Goal: Task Accomplishment & Management: Manage account settings

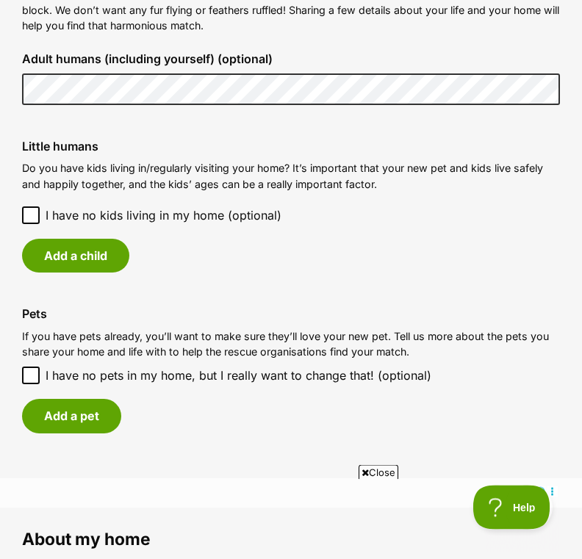
scroll to position [1152, 0]
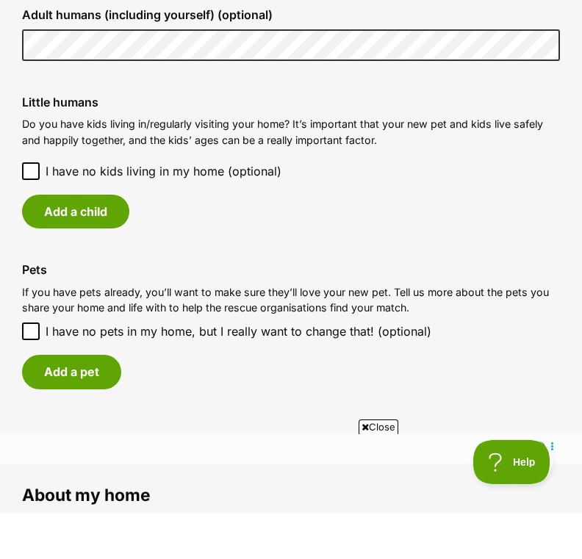
click at [111, 240] on button "Add a child" at bounding box center [75, 257] width 107 height 34
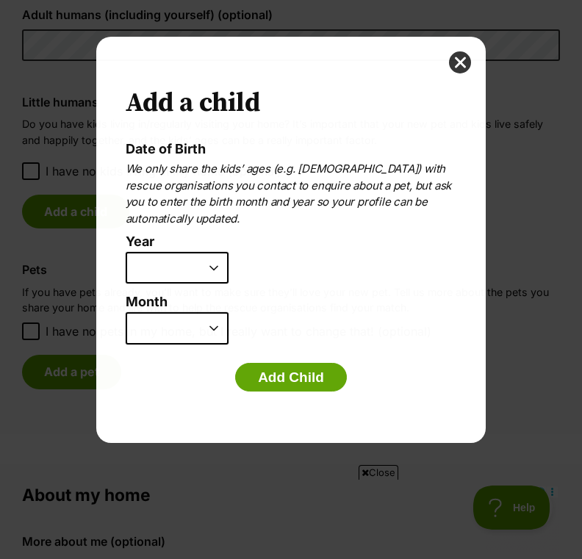
scroll to position [0, 0]
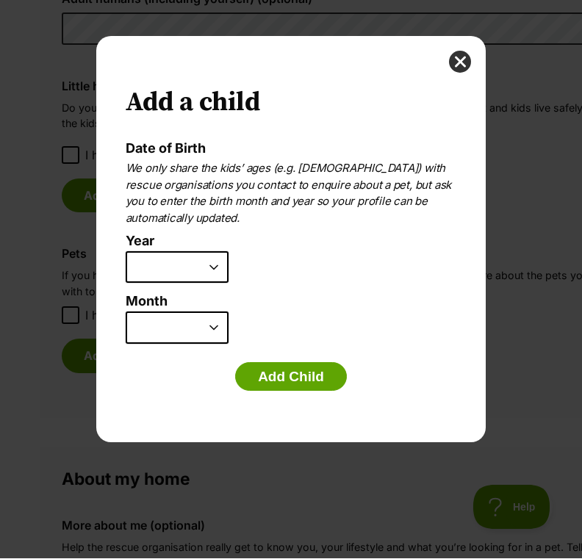
click at [201, 271] on select "2025 2024 2023 2022 2021 2020 2019 2018 2017 2016 2015 2014 2013 2012 2011 2010…" at bounding box center [177, 268] width 103 height 32
click at [201, 267] on select "2025 2024 2023 2022 2021 2020 2019 2018 2017 2016 2015 2014 2013 2012 2011 2010…" at bounding box center [177, 268] width 103 height 32
select select "2010"
click at [201, 328] on select "January February March April May June July August September October November De…" at bounding box center [177, 328] width 103 height 32
select select "2"
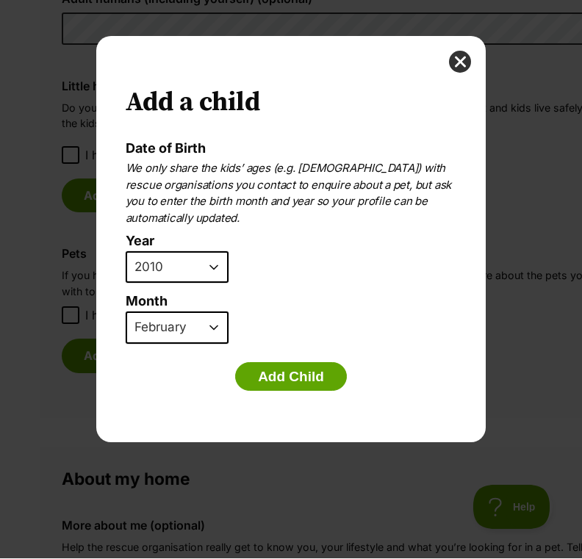
click at [297, 380] on button "Add Child" at bounding box center [291, 377] width 112 height 29
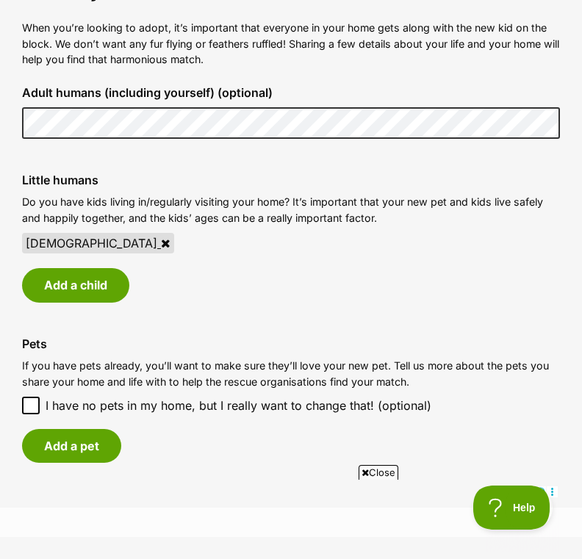
click at [90, 277] on button "Add a child" at bounding box center [75, 285] width 107 height 34
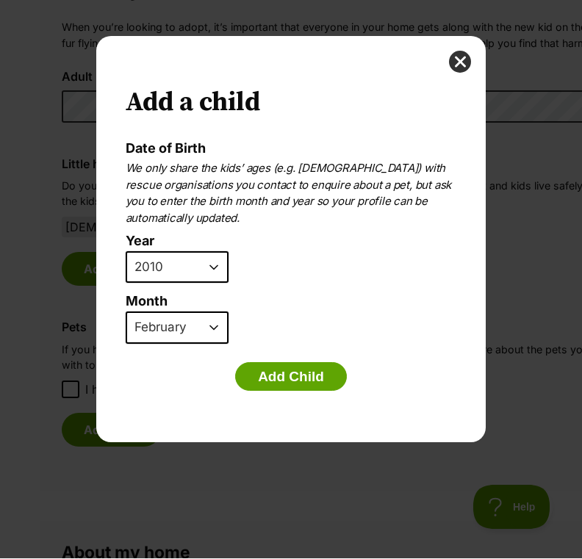
click at [205, 267] on select "2025 2024 2023 2022 2021 2020 2019 2018 2017 2016 2015 2014 2013 2012 2011 2010…" at bounding box center [177, 268] width 103 height 32
select select "2011"
click at [195, 330] on select "January February March April May June July August September October November De…" at bounding box center [177, 328] width 103 height 32
click at [195, 321] on select "January February March April May June July August September October November De…" at bounding box center [177, 328] width 103 height 32
select select "8"
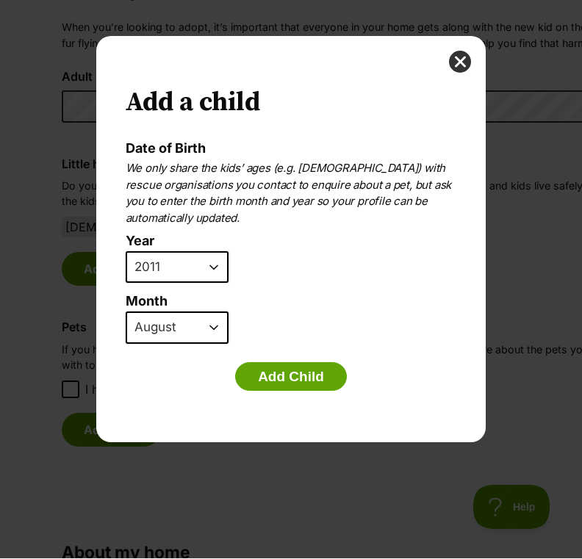
click at [303, 379] on button "Add Child" at bounding box center [291, 377] width 112 height 29
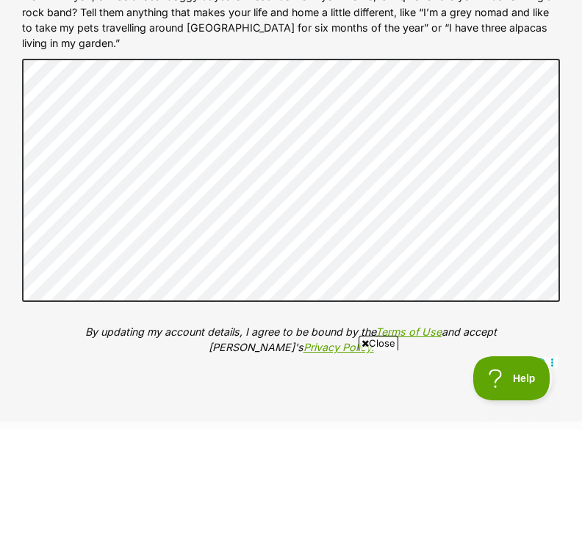
scroll to position [1792, 0]
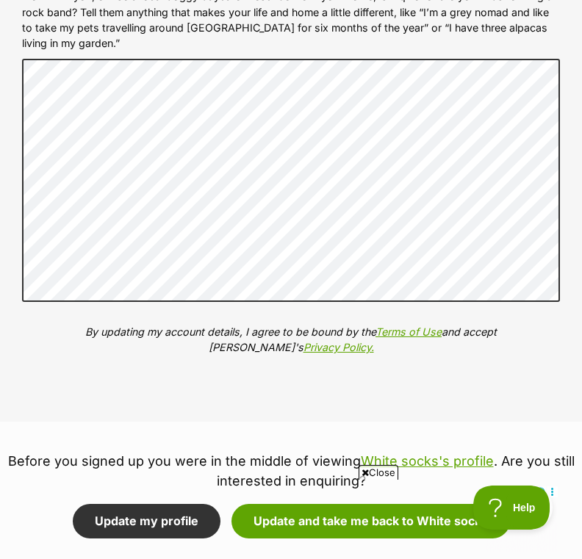
click at [34, 365] on div "More about me (optional) Help the rescue organisation really get to know you, y…" at bounding box center [290, 156] width 561 height 464
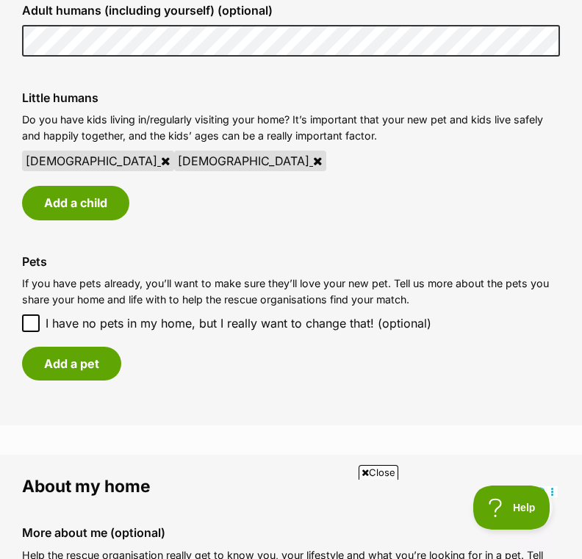
scroll to position [1201, 0]
click at [55, 356] on button "Add a pet" at bounding box center [71, 364] width 99 height 34
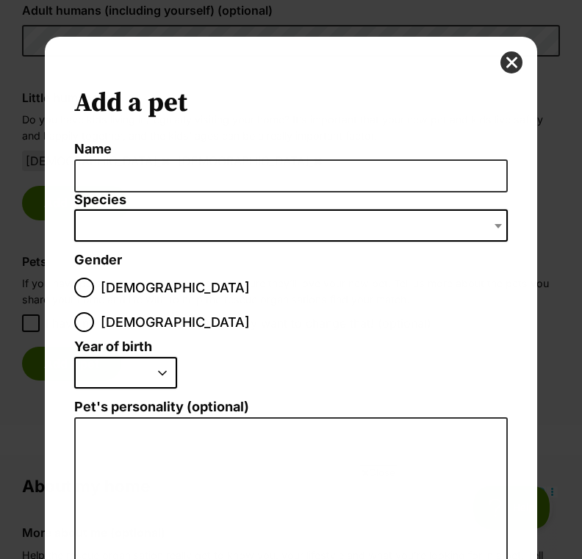
scroll to position [0, 0]
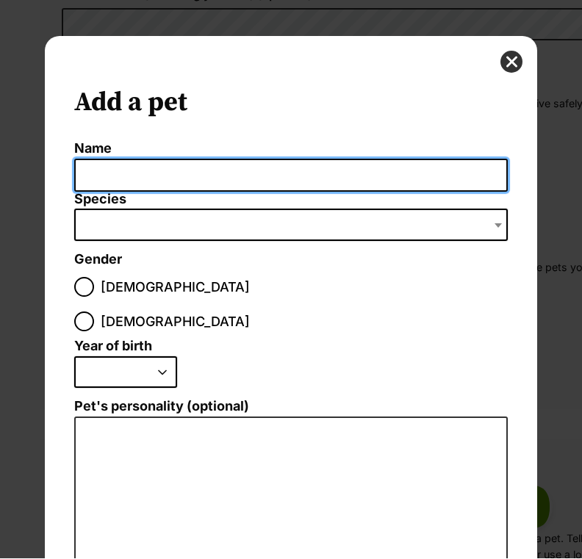
click at [297, 179] on input "Name" at bounding box center [291, 175] width 434 height 33
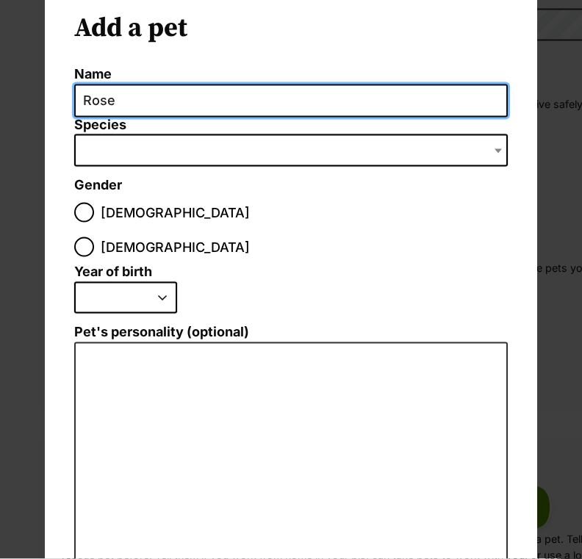
scroll to position [75, 0]
type input "Rose"
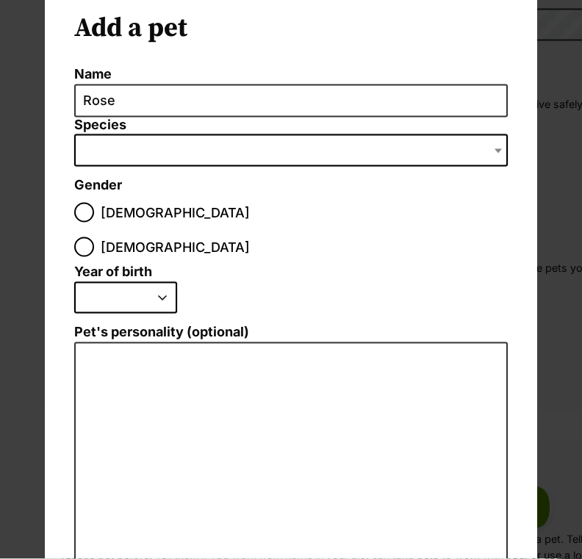
click at [282, 156] on span "Dialog Window - Close (Press escape to close)" at bounding box center [291, 150] width 434 height 32
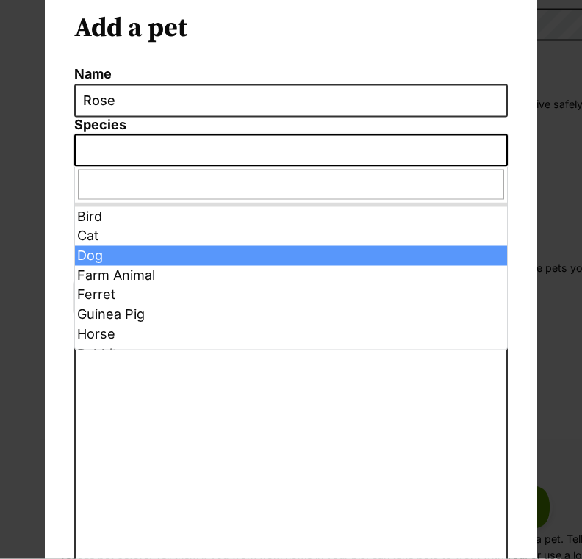
select select "1"
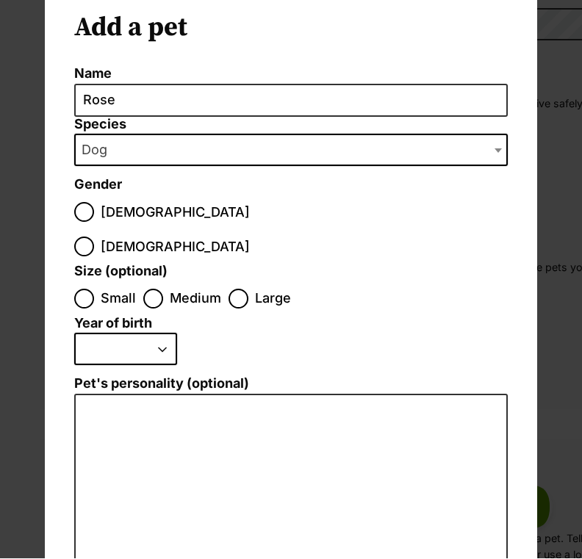
click at [94, 237] on input "[DEMOGRAPHIC_DATA]" at bounding box center [84, 247] width 20 height 20
radio input "true"
click at [242, 289] on input "Large" at bounding box center [238, 299] width 20 height 20
radio input "true"
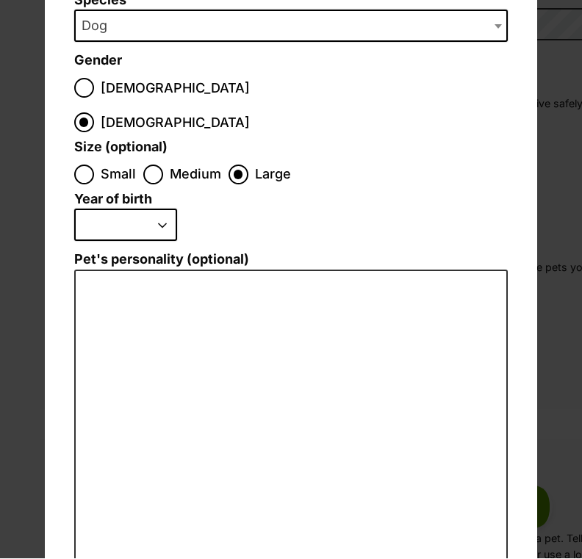
scroll to position [204, 0]
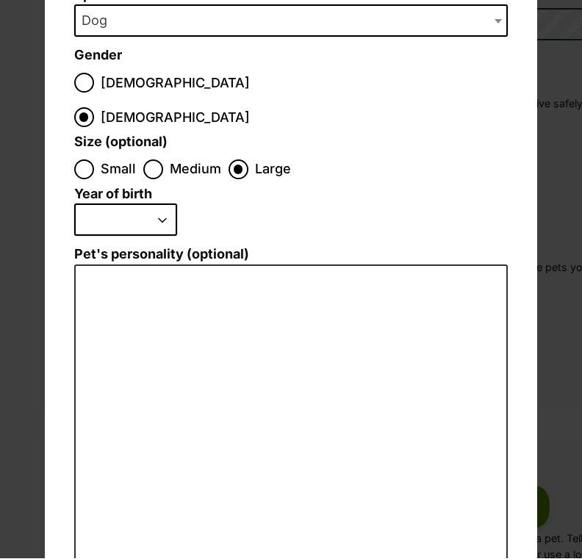
click at [148, 204] on select "2025 2024 2023 2022 2021 2020 2019 2018 2017 2016 2015 2014 2013 2012 2011 2010…" at bounding box center [125, 220] width 103 height 32
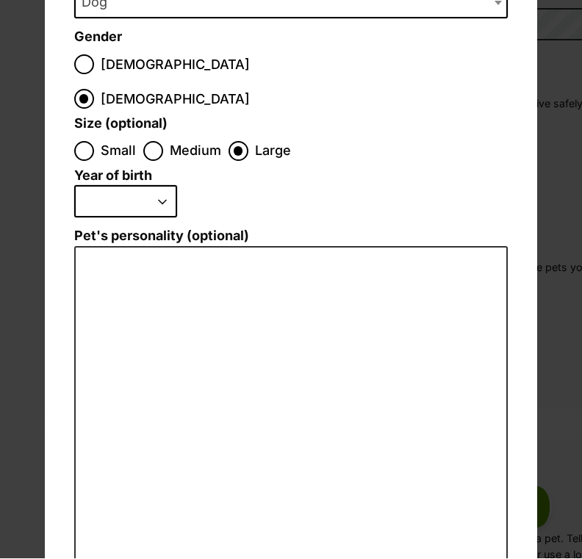
scroll to position [242, 0]
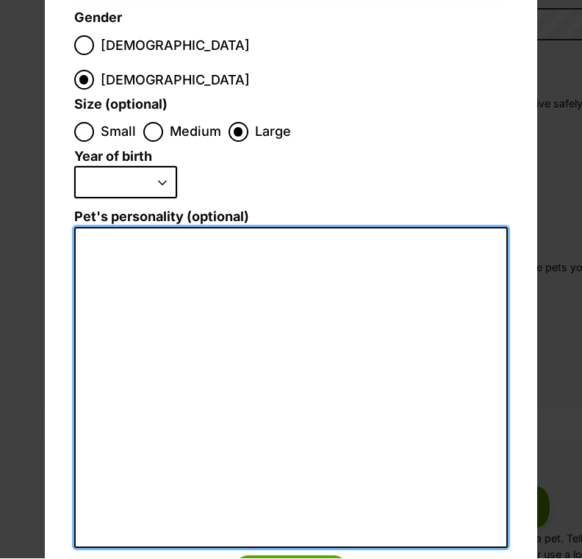
click at [253, 228] on textarea "Pet's personality (optional)" at bounding box center [291, 389] width 434 height 322
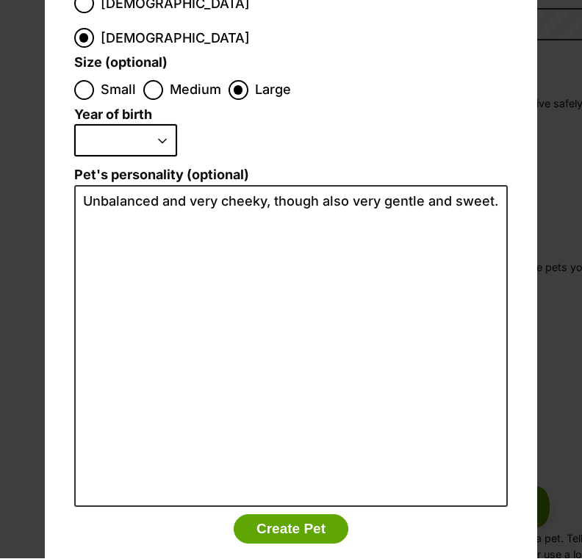
scroll to position [283, 0]
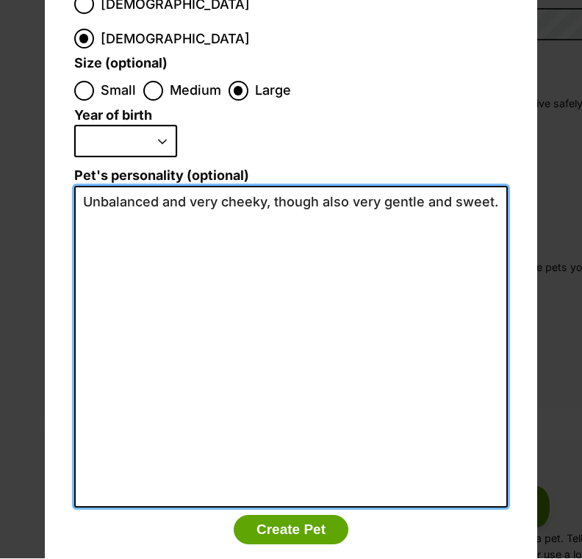
type textarea "Unbalanced and very cheeky, though also very gentle and sweet."
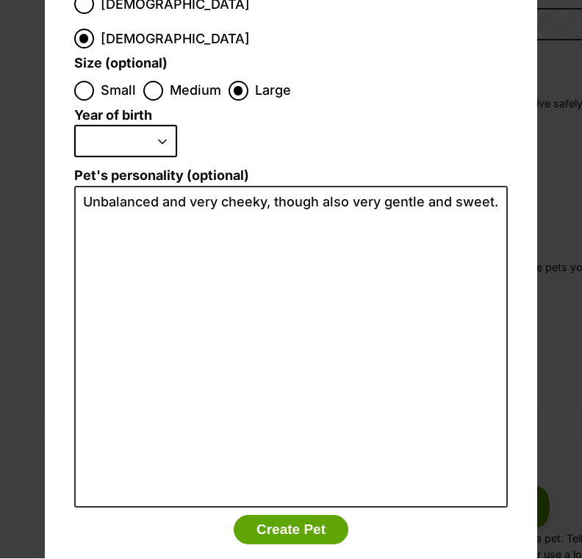
click at [307, 516] on button "Create Pet" at bounding box center [291, 530] width 115 height 29
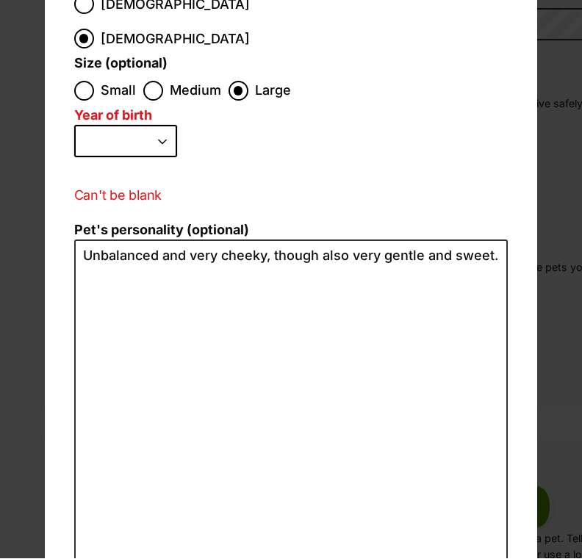
click at [154, 126] on select "2025 2024 2023 2022 2021 2020 2019 2018 2017 2016 2015 2014 2013 2012 2011 2010…" at bounding box center [125, 142] width 103 height 32
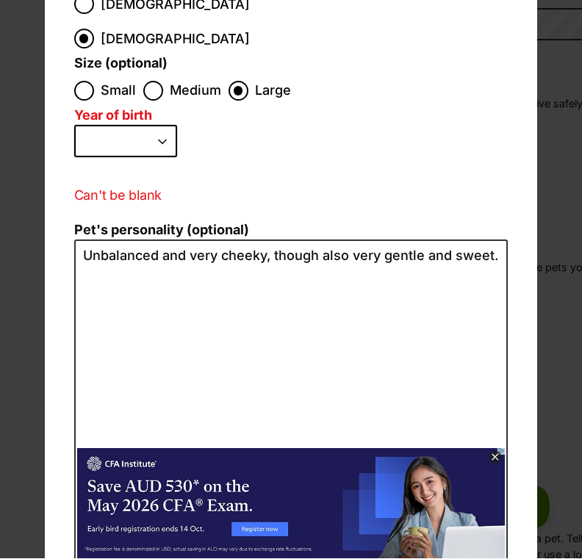
scroll to position [0, 0]
select select "2021"
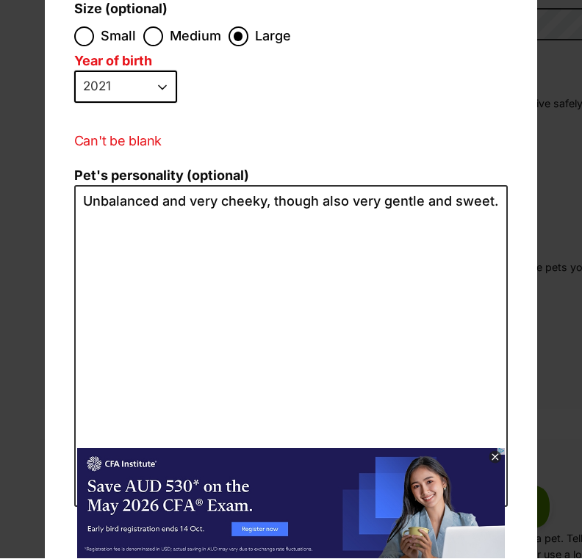
scroll to position [337, 0]
click at [493, 455] on icon at bounding box center [494, 457] width 5 height 5
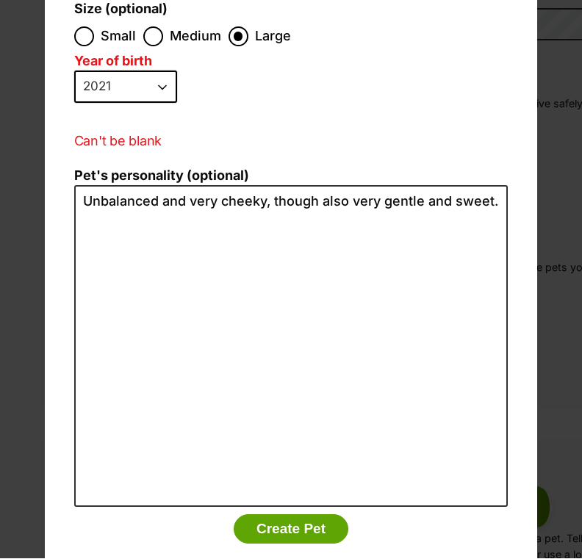
click at [292, 515] on button "Create Pet" at bounding box center [291, 529] width 115 height 29
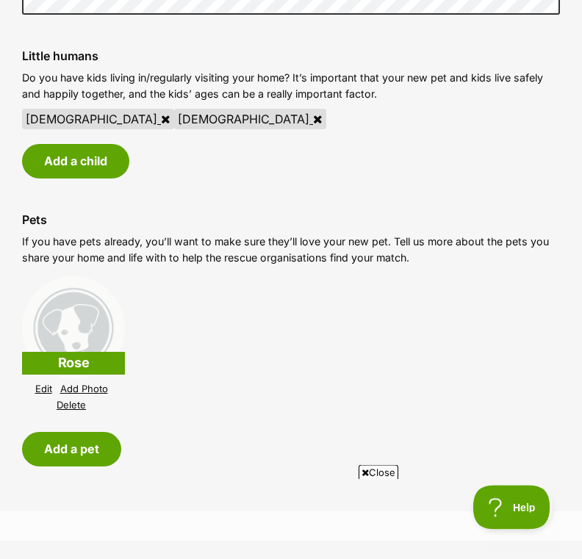
scroll to position [1243, 0]
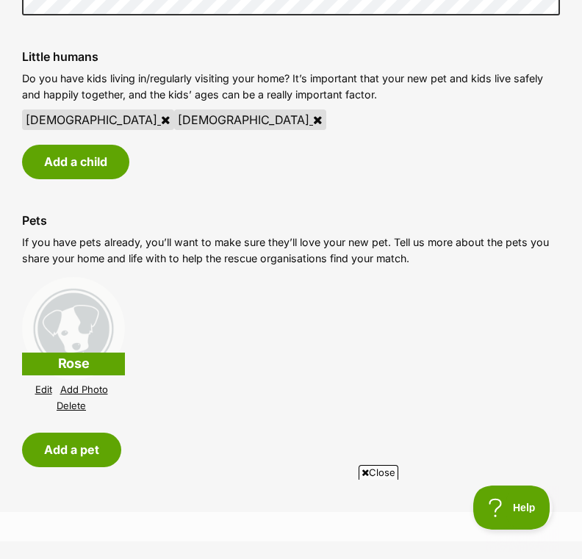
click at [78, 444] on button "Add a pet" at bounding box center [71, 450] width 99 height 34
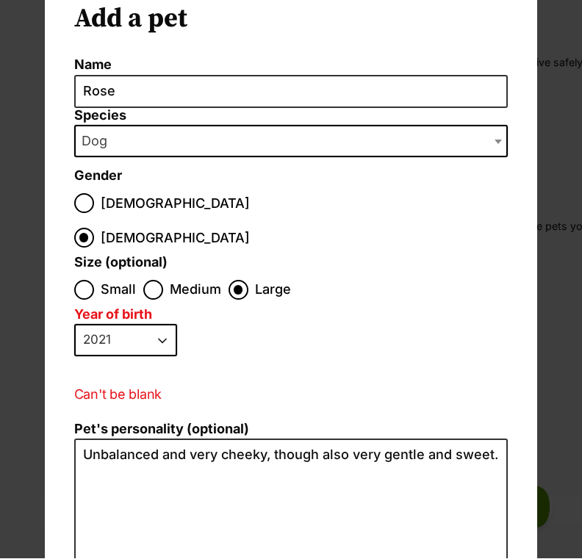
scroll to position [35, 0]
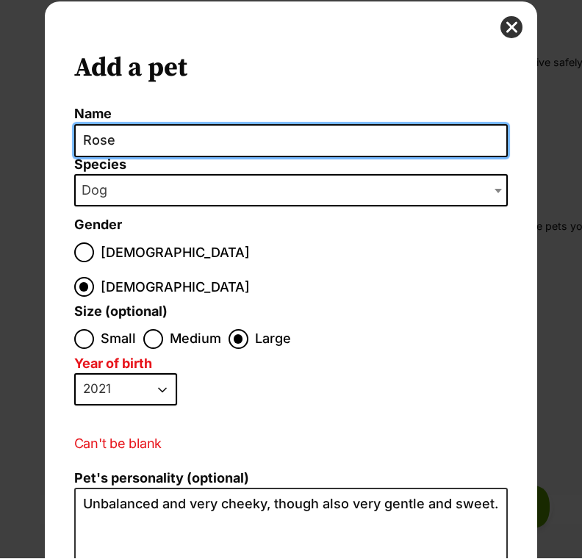
click at [301, 145] on input "Rose" at bounding box center [291, 141] width 434 height 33
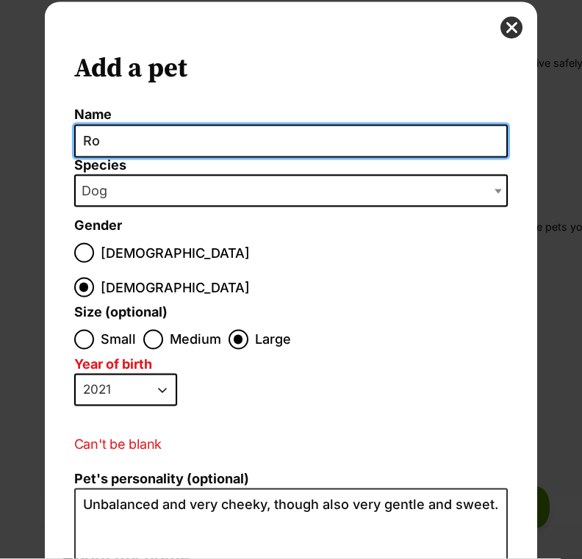
type input "R"
type input "[PERSON_NAME]"
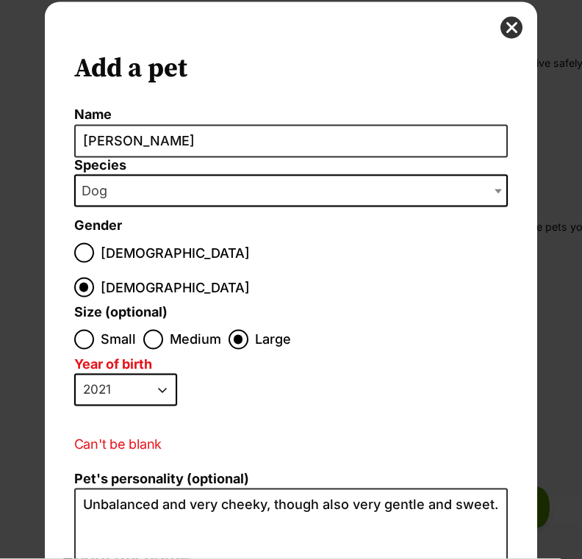
click at [255, 190] on span "Dog" at bounding box center [291, 191] width 434 height 32
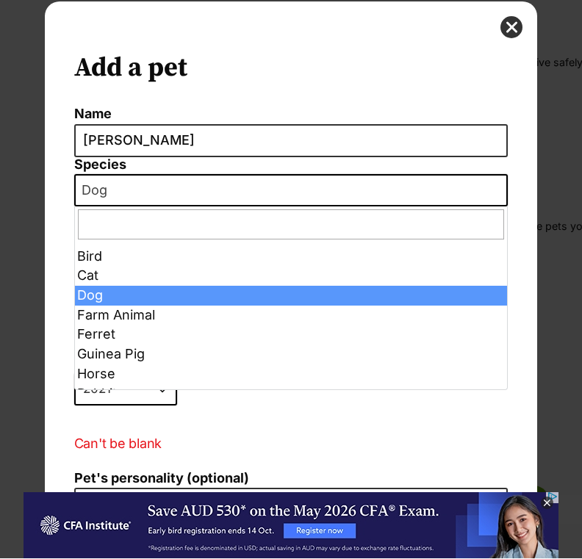
scroll to position [0, 0]
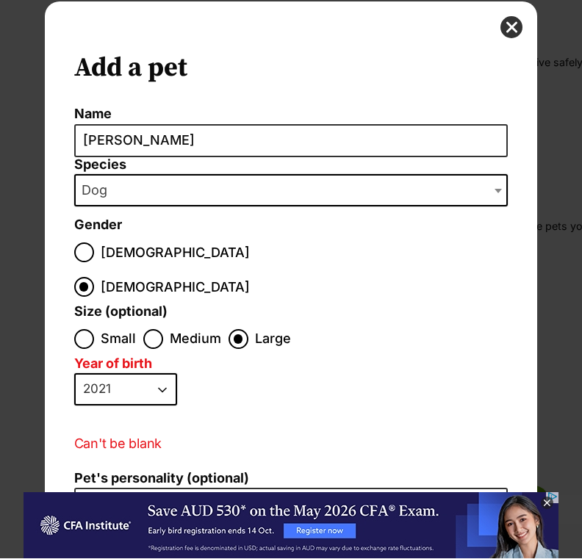
click at [148, 330] on input "Medium" at bounding box center [153, 340] width 20 height 20
radio input "true"
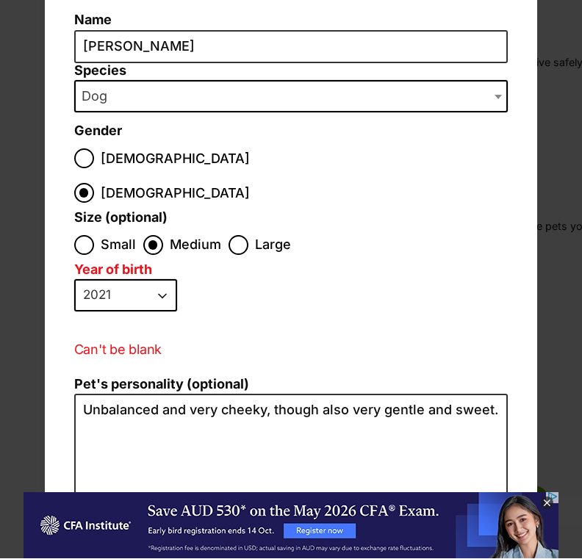
scroll to position [165, 0]
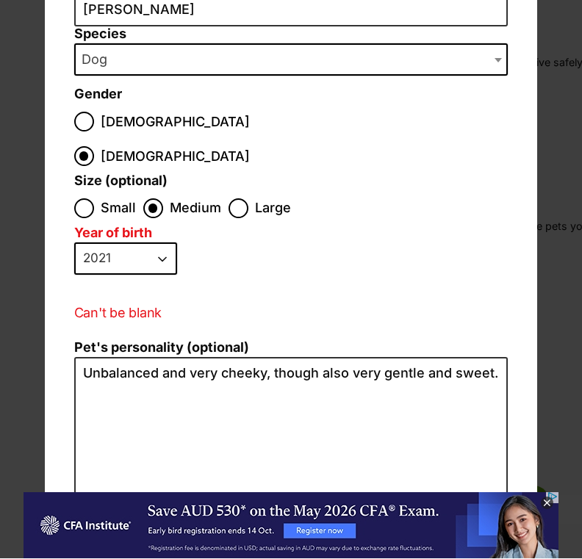
click at [159, 243] on select "2025 2024 2023 2022 2021 2020 2019 2018 2017 2016 2015 2014 2013 2012 2011 2010…" at bounding box center [125, 259] width 103 height 32
select select "2017"
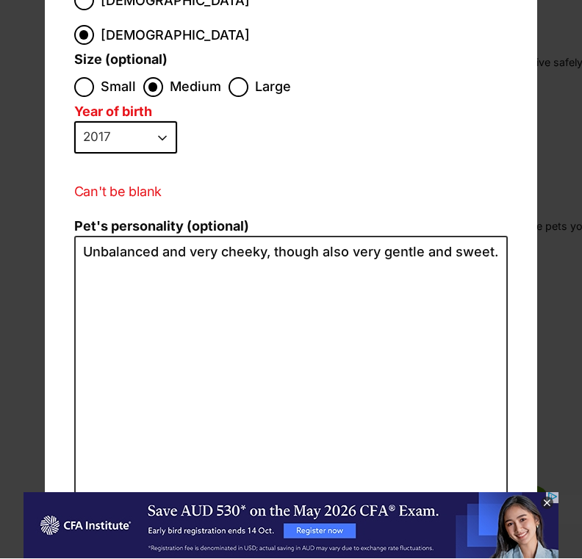
scroll to position [297, 0]
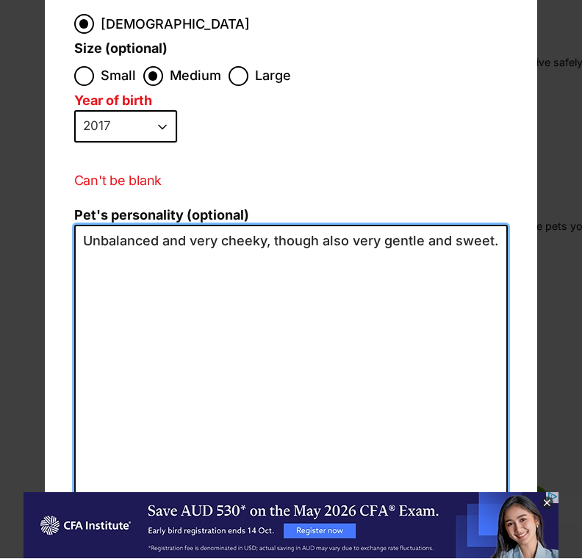
click at [485, 226] on textarea "Unbalanced and very cheeky, though also very gentle and sweet." at bounding box center [291, 387] width 434 height 322
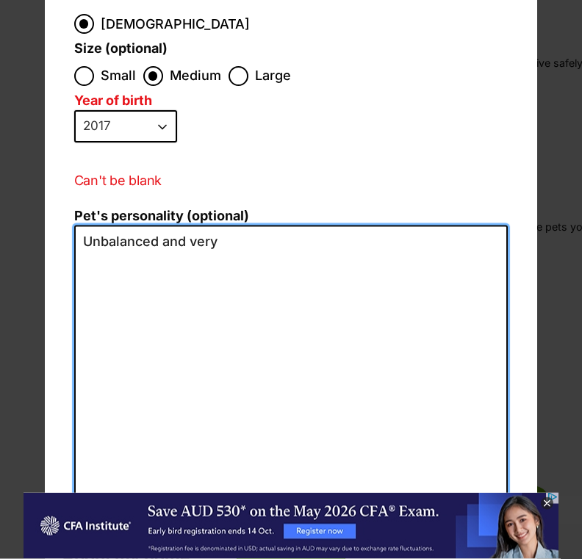
type textarea "Unbalanced"
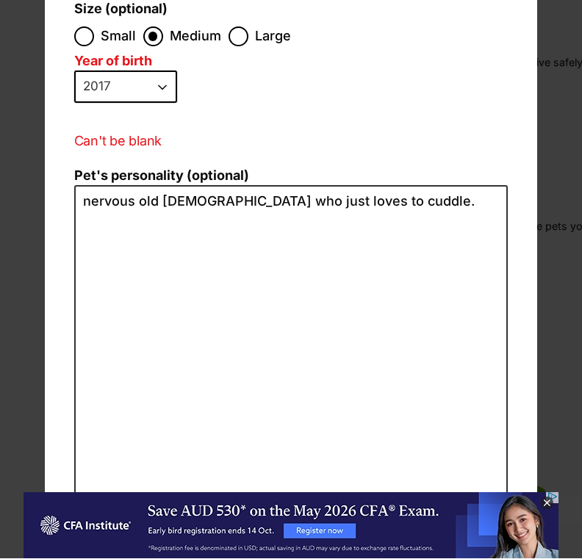
scroll to position [337, 0]
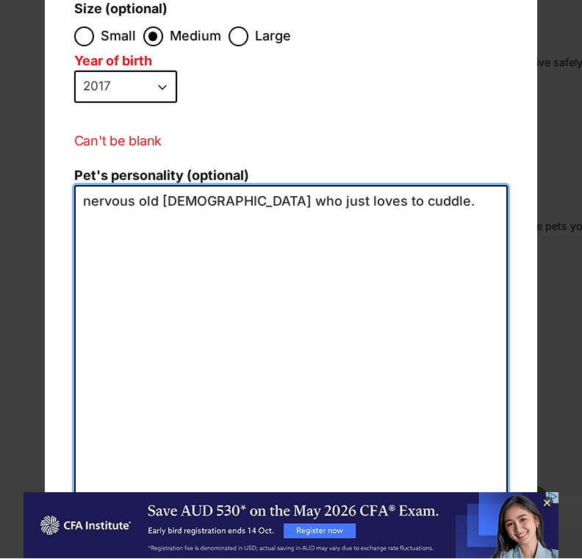
type textarea "nervous old [DEMOGRAPHIC_DATA] who just loves to cuddle."
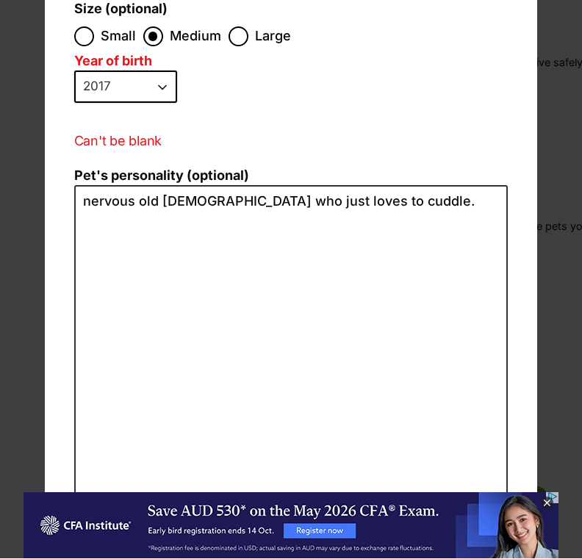
click at [320, 515] on button "Loading" at bounding box center [291, 529] width 118 height 29
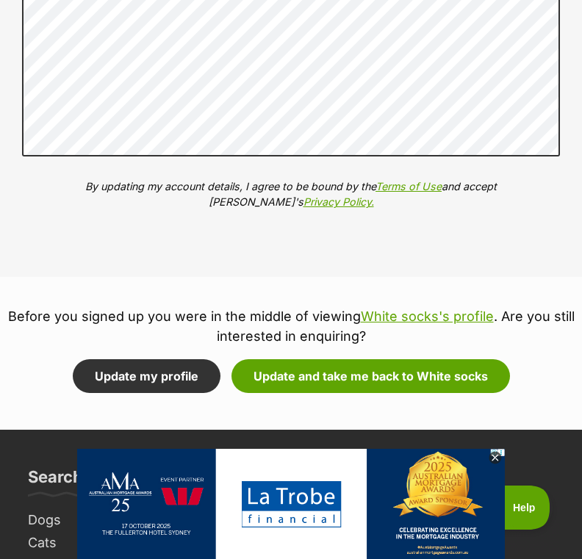
scroll to position [2063, 0]
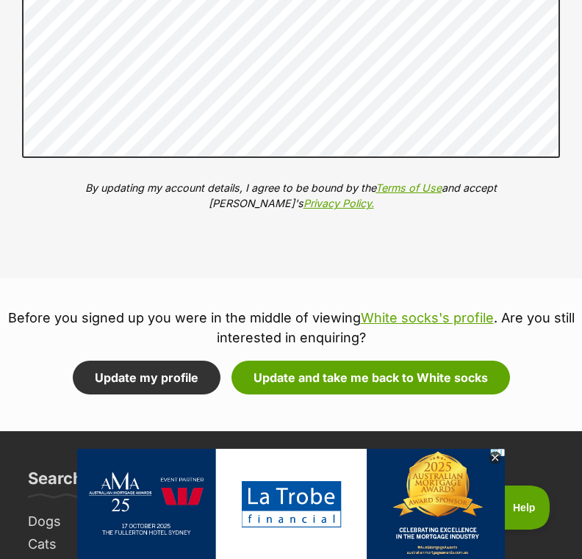
click at [397, 367] on button "Update and take me back to White socks" at bounding box center [370, 378] width 278 height 34
